Goal: Use online tool/utility: Utilize a website feature to perform a specific function

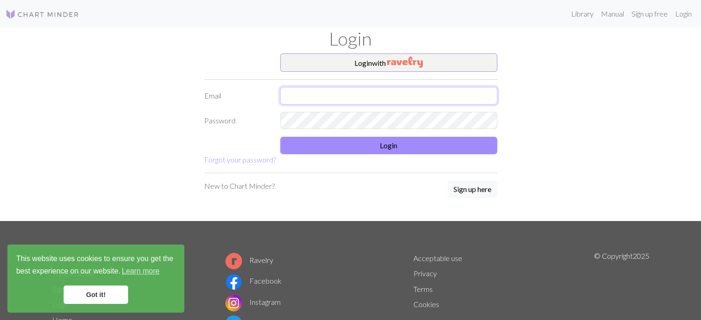
click at [348, 87] on input "text" at bounding box center [388, 96] width 217 height 18
type input "[EMAIL_ADDRESS][DOMAIN_NAME]"
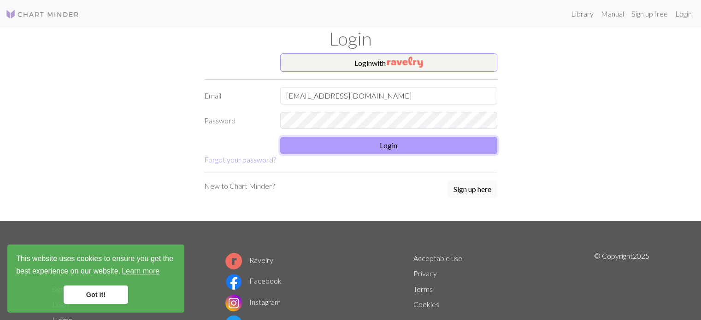
click at [365, 146] on button "Login" at bounding box center [388, 146] width 217 height 18
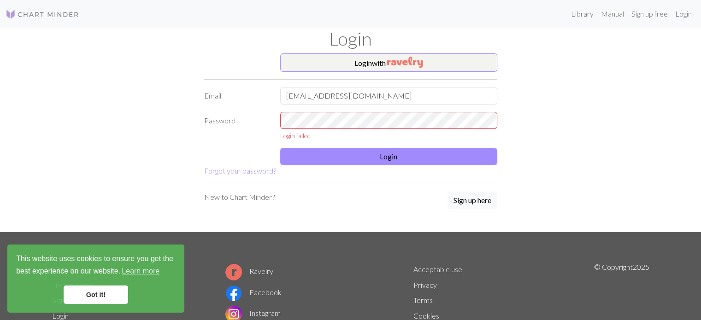
click at [434, 134] on div "Login failed" at bounding box center [388, 136] width 217 height 10
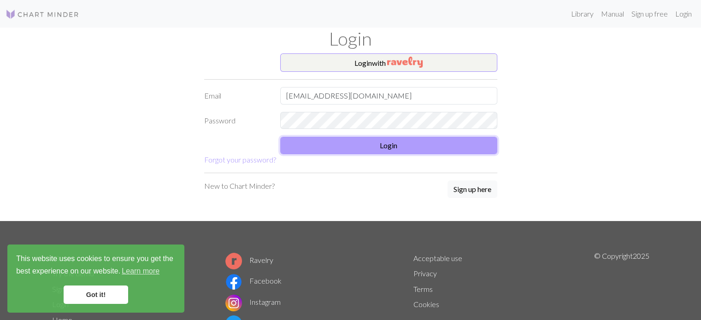
click at [408, 147] on button "Login" at bounding box center [388, 146] width 217 height 18
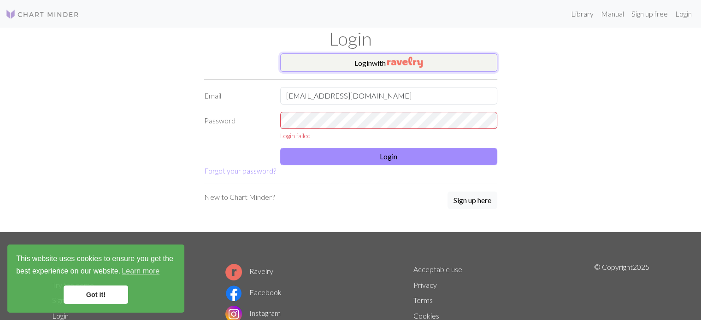
click at [418, 60] on img "button" at bounding box center [405, 62] width 36 height 11
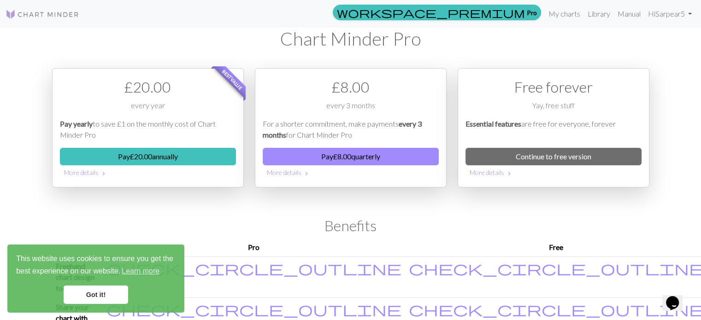
click at [53, 9] on img at bounding box center [43, 14] width 74 height 11
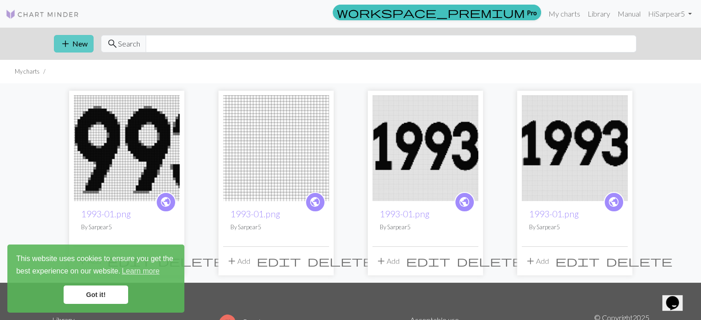
click at [70, 45] on span "add" at bounding box center [65, 43] width 11 height 13
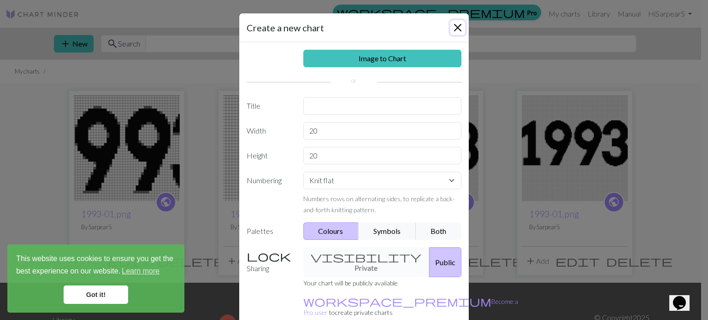
click at [457, 27] on button "Close" at bounding box center [458, 27] width 15 height 15
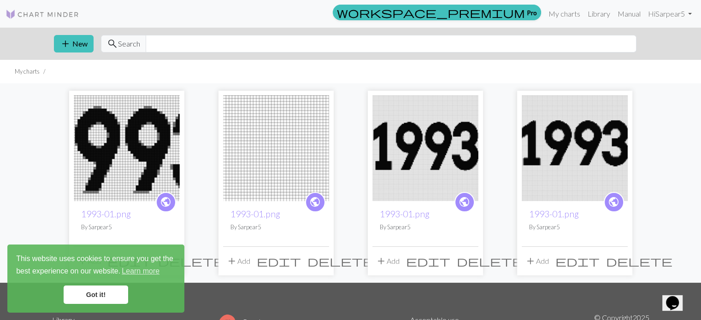
click at [97, 285] on div "This website uses cookies to ensure you get the best experience on our website.…" at bounding box center [95, 279] width 177 height 68
click at [97, 293] on link "Got it!" at bounding box center [96, 295] width 65 height 18
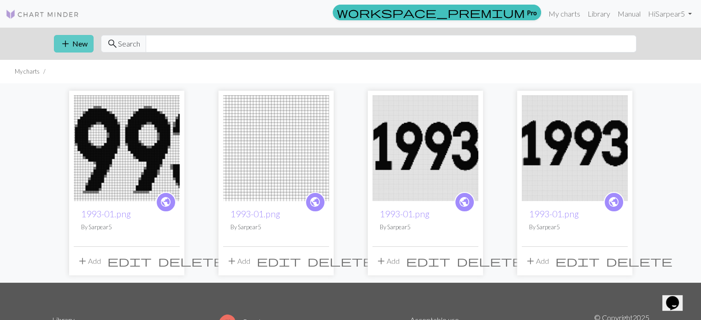
click at [74, 51] on button "add New" at bounding box center [74, 44] width 40 height 18
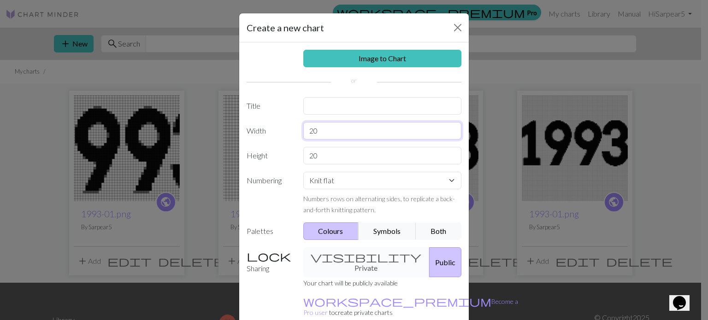
click at [332, 132] on input "20" at bounding box center [382, 131] width 159 height 18
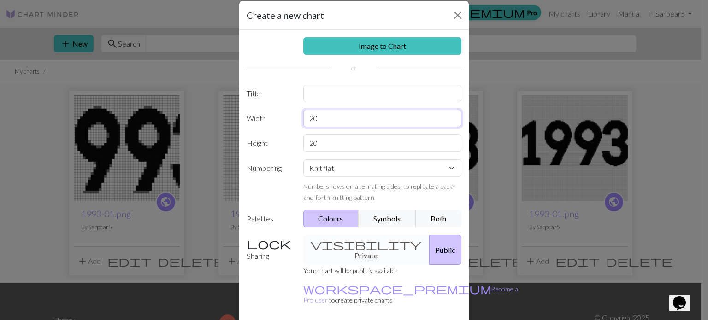
scroll to position [15, 0]
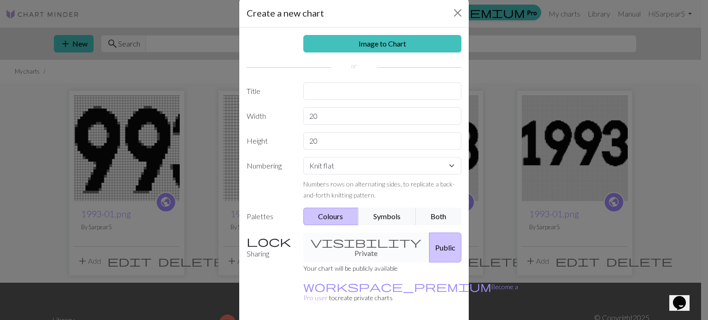
click at [362, 237] on div "visibility Private Public" at bounding box center [383, 248] width 170 height 30
click at [329, 242] on div "visibility Private Public" at bounding box center [383, 248] width 170 height 30
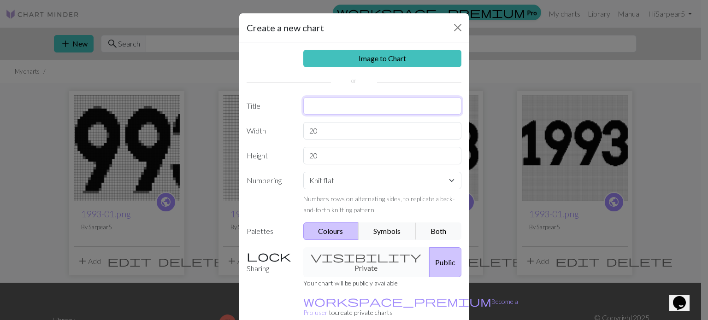
click at [330, 112] on input "text" at bounding box center [382, 106] width 159 height 18
type input "Womans Suffrage"
click at [373, 126] on input "20" at bounding box center [382, 131] width 159 height 18
type input "2"
type input "109"
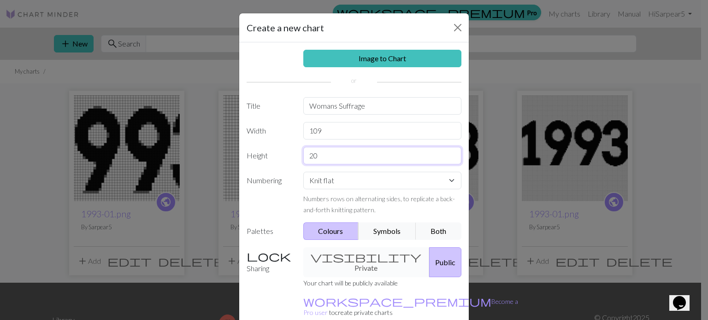
drag, startPoint x: 332, startPoint y: 151, endPoint x: 289, endPoint y: 154, distance: 43.5
click at [289, 154] on div "Height 20" at bounding box center [354, 156] width 226 height 18
type input "1"
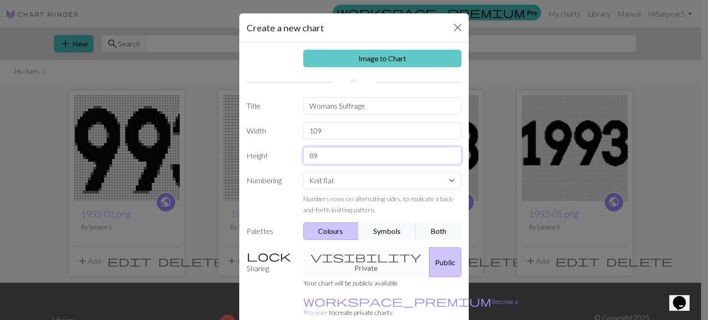
type input "89"
click at [394, 59] on link "Image to Chart" at bounding box center [382, 59] width 159 height 18
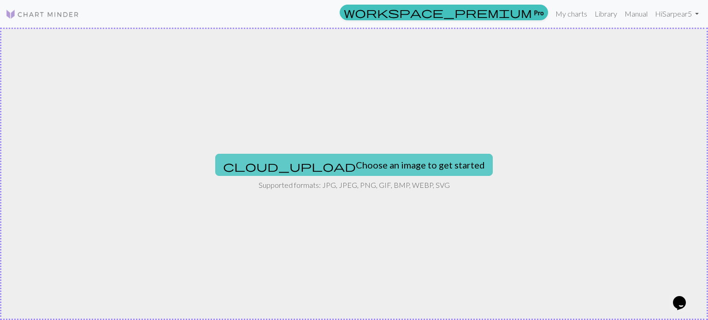
click at [356, 166] on button "cloud_upload Choose an image to get started" at bounding box center [354, 165] width 278 height 22
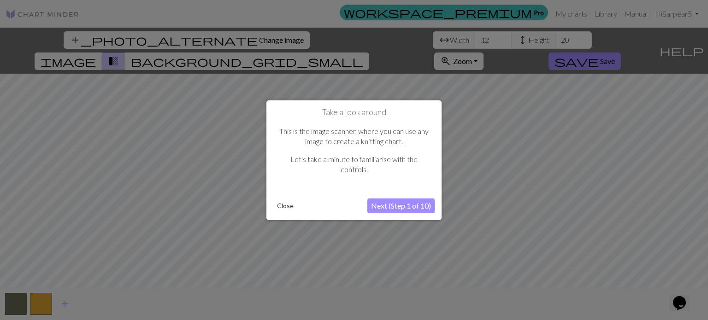
click at [399, 202] on button "Next (Step 1 of 10)" at bounding box center [401, 206] width 67 height 15
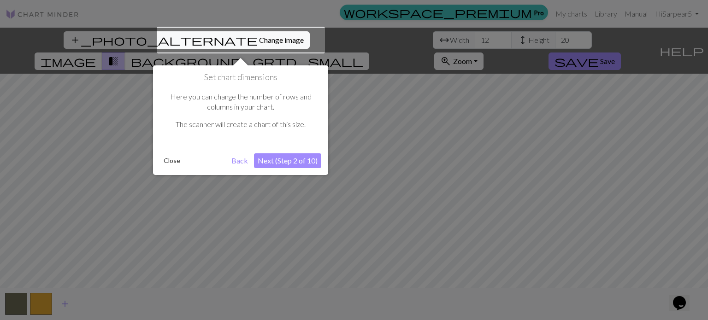
click at [299, 164] on button "Next (Step 2 of 10)" at bounding box center [287, 161] width 67 height 15
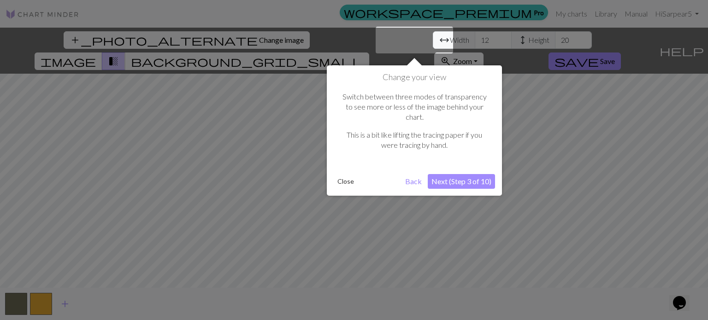
click at [486, 174] on button "Next (Step 3 of 10)" at bounding box center [461, 181] width 67 height 15
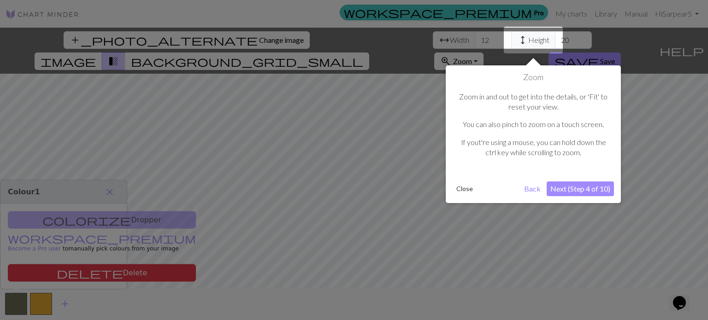
click at [601, 184] on button "Next (Step 4 of 10)" at bounding box center [580, 189] width 67 height 15
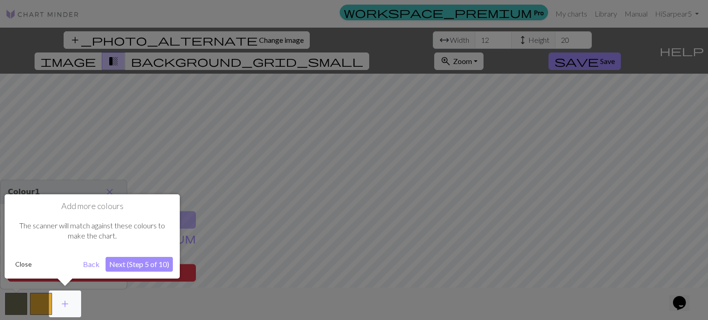
click at [157, 269] on button "Next (Step 5 of 10)" at bounding box center [139, 264] width 67 height 15
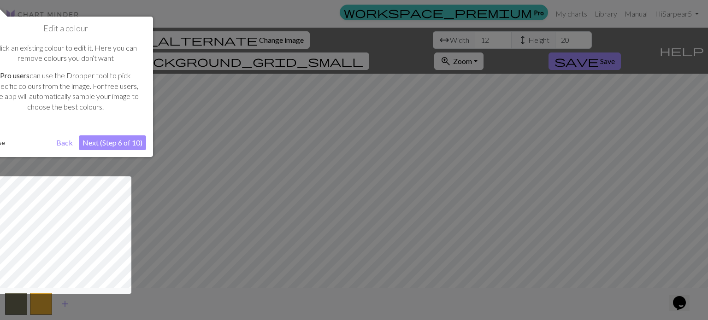
click at [140, 140] on button "Next (Step 6 of 10)" at bounding box center [112, 143] width 67 height 15
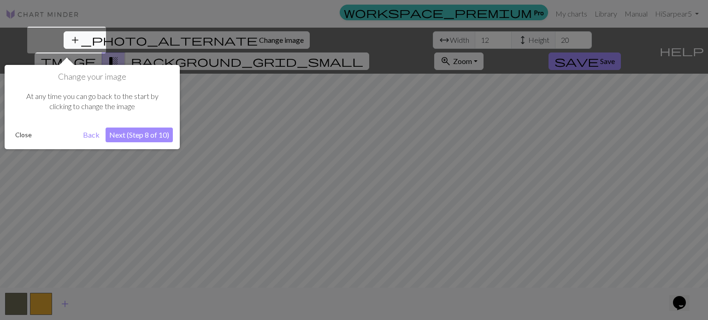
click at [145, 136] on button "Next (Step 8 of 10)" at bounding box center [139, 135] width 67 height 15
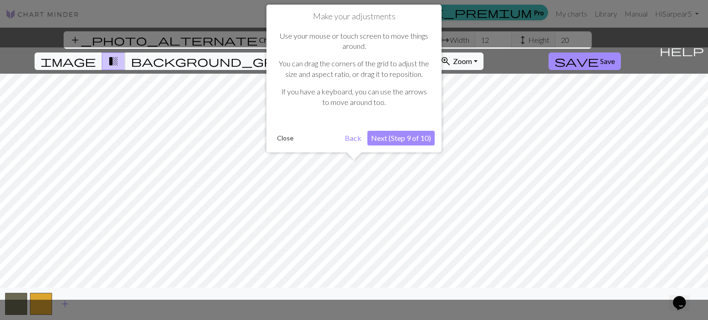
click at [422, 134] on button "Next (Step 9 of 10)" at bounding box center [401, 138] width 67 height 15
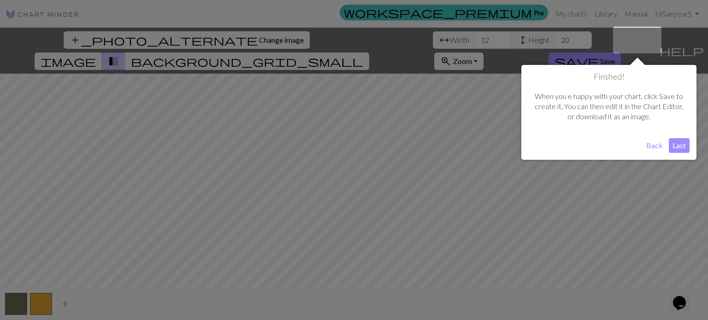
click at [679, 142] on button "Last" at bounding box center [679, 145] width 21 height 15
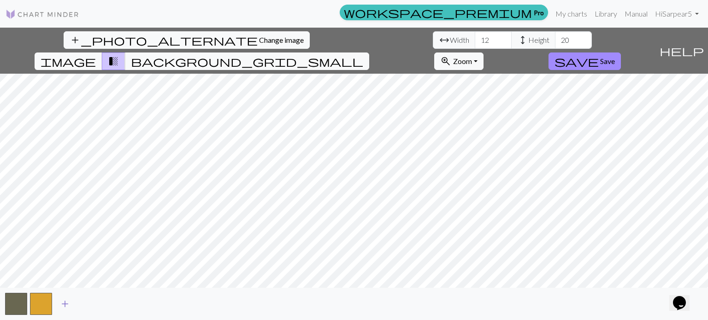
click at [62, 308] on span "add" at bounding box center [64, 304] width 11 height 13
click at [91, 304] on span "add" at bounding box center [89, 304] width 11 height 13
click at [113, 305] on span "add" at bounding box center [114, 304] width 11 height 13
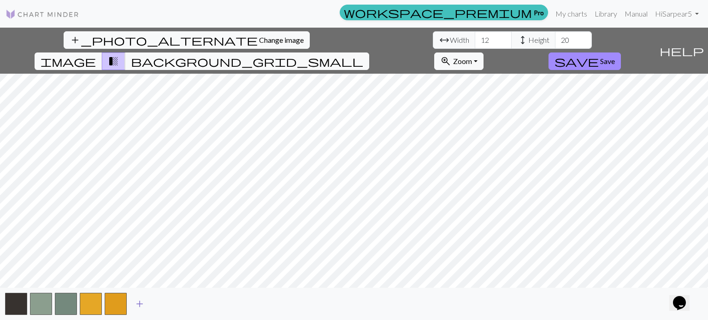
click at [140, 305] on span "add" at bounding box center [139, 304] width 11 height 13
click at [475, 46] on input "12" at bounding box center [493, 40] width 37 height 18
drag, startPoint x: 221, startPoint y: 42, endPoint x: 197, endPoint y: 39, distance: 23.7
click at [433, 39] on div "arrow_range Width 12 height Height 20" at bounding box center [512, 40] width 159 height 18
type input "0"
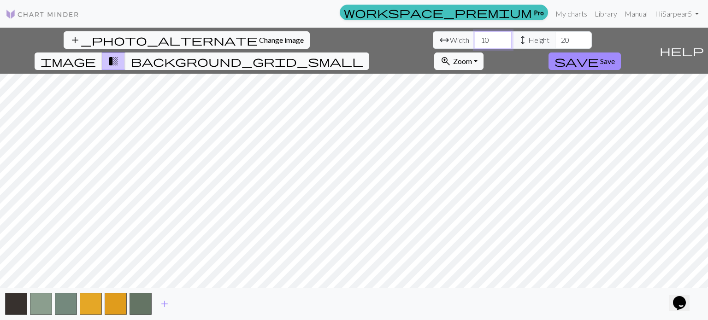
type input "1"
type input "95"
drag, startPoint x: 300, startPoint y: 42, endPoint x: 280, endPoint y: 39, distance: 20.1
click at [433, 39] on div "arrow_range Width 95 height Height 20" at bounding box center [512, 40] width 159 height 18
type input "89"
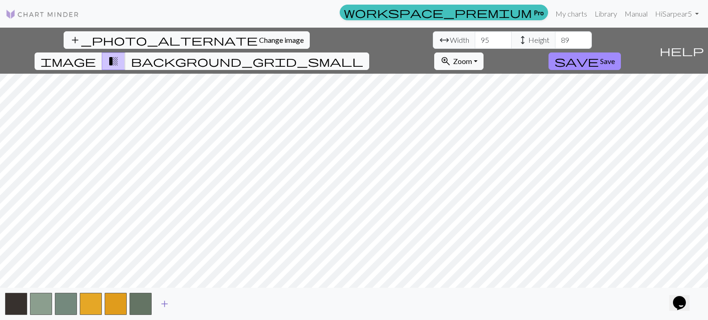
click at [162, 304] on span "add" at bounding box center [164, 304] width 11 height 13
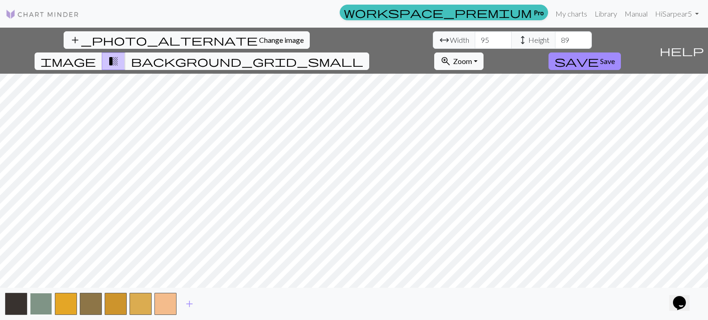
click at [34, 296] on button "button" at bounding box center [41, 304] width 22 height 22
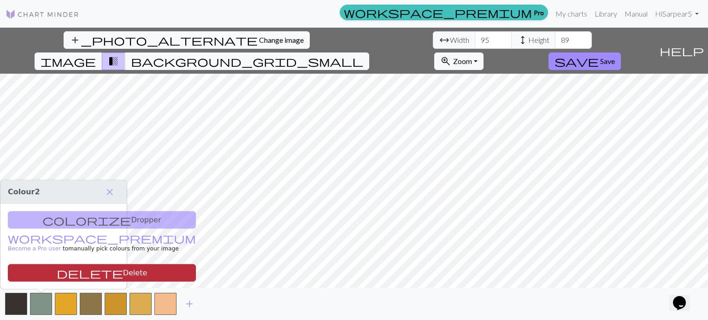
click at [57, 269] on span "delete" at bounding box center [90, 273] width 66 height 13
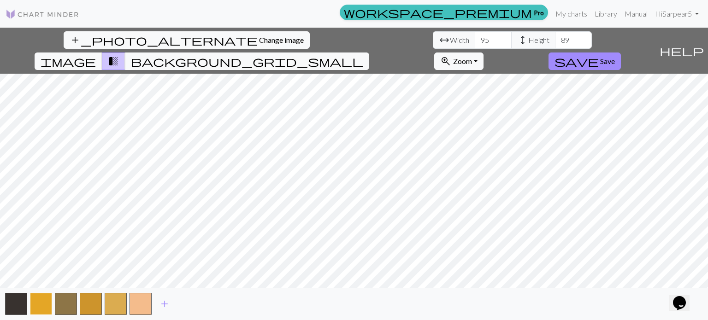
click at [47, 298] on button "button" at bounding box center [41, 304] width 22 height 22
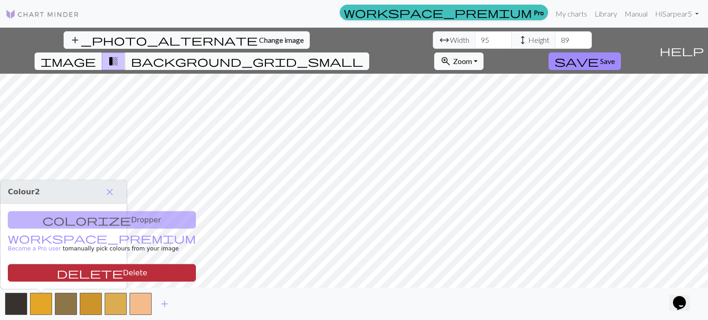
click at [57, 277] on span "delete" at bounding box center [90, 273] width 66 height 13
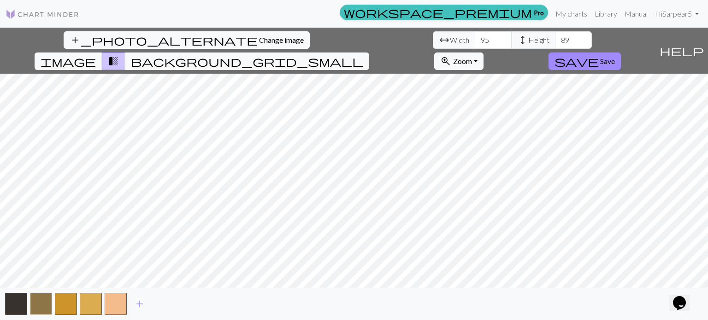
click at [44, 302] on button "button" at bounding box center [41, 304] width 22 height 22
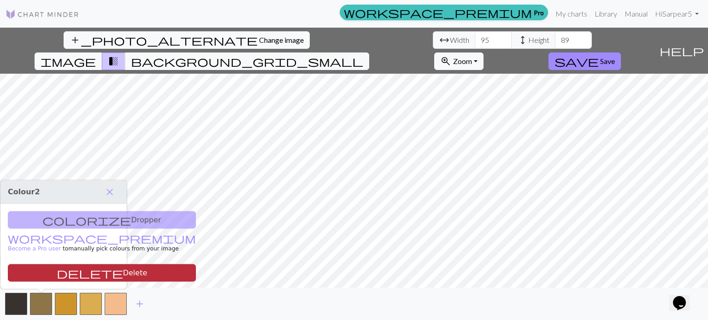
click at [42, 271] on button "delete Delete" at bounding box center [102, 274] width 188 height 18
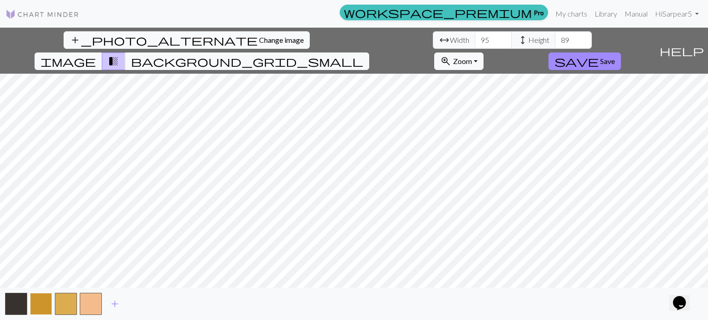
click at [41, 303] on button "button" at bounding box center [41, 304] width 22 height 22
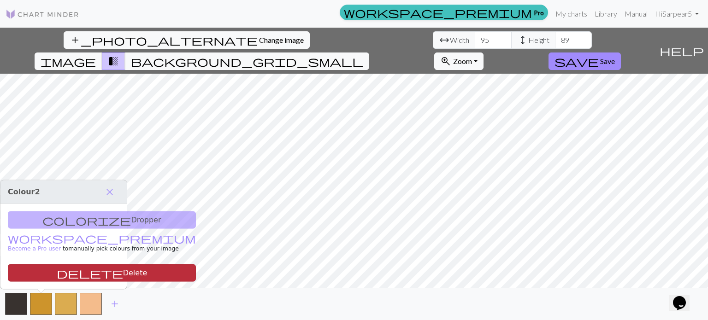
click at [48, 265] on button "delete Delete" at bounding box center [102, 274] width 188 height 18
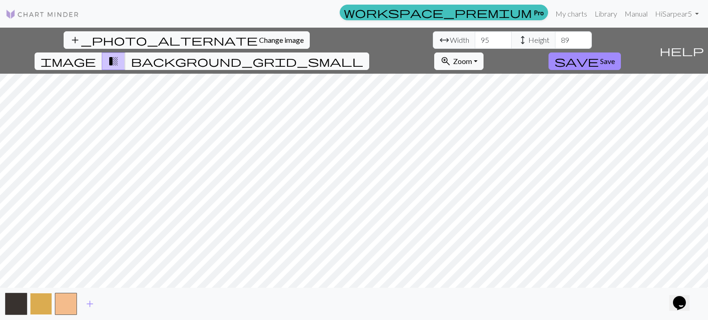
click at [48, 296] on button "button" at bounding box center [41, 304] width 22 height 22
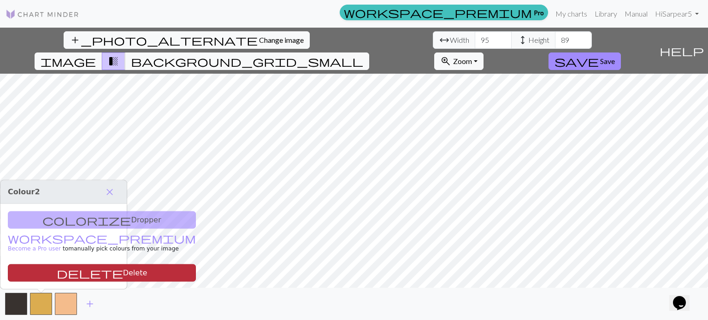
click at [57, 270] on span "delete" at bounding box center [90, 273] width 66 height 13
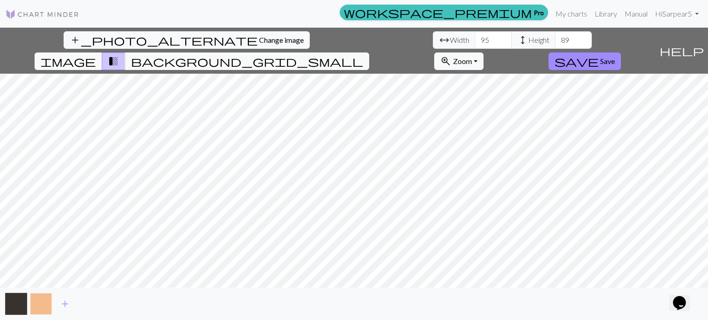
click at [42, 302] on button "button" at bounding box center [41, 304] width 22 height 22
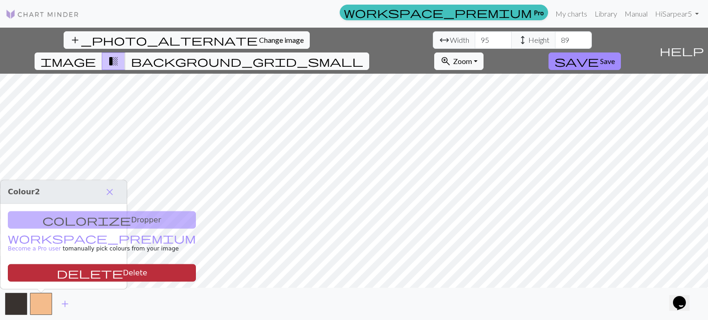
click at [46, 276] on button "delete Delete" at bounding box center [102, 274] width 188 height 18
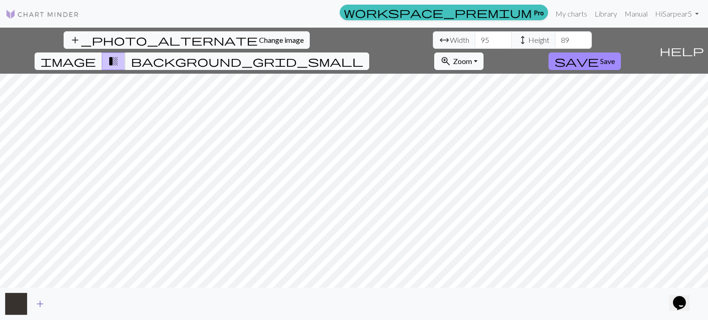
click at [42, 304] on span "add" at bounding box center [40, 304] width 11 height 13
click at [48, 301] on button "button" at bounding box center [41, 304] width 22 height 22
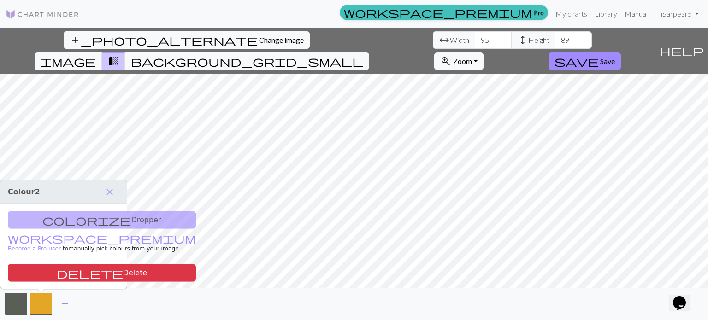
click at [61, 306] on span "add" at bounding box center [64, 304] width 11 height 13
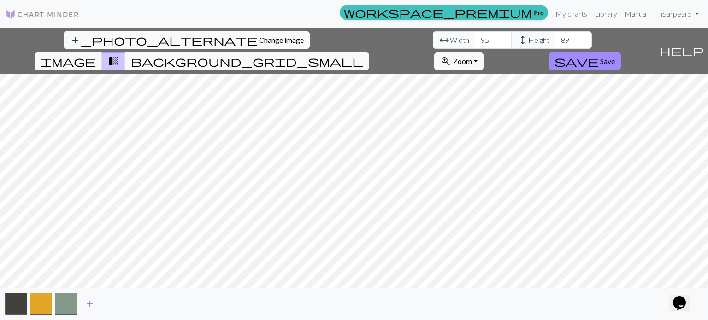
click at [83, 307] on button "add" at bounding box center [89, 305] width 23 height 18
